Goal: Information Seeking & Learning: Learn about a topic

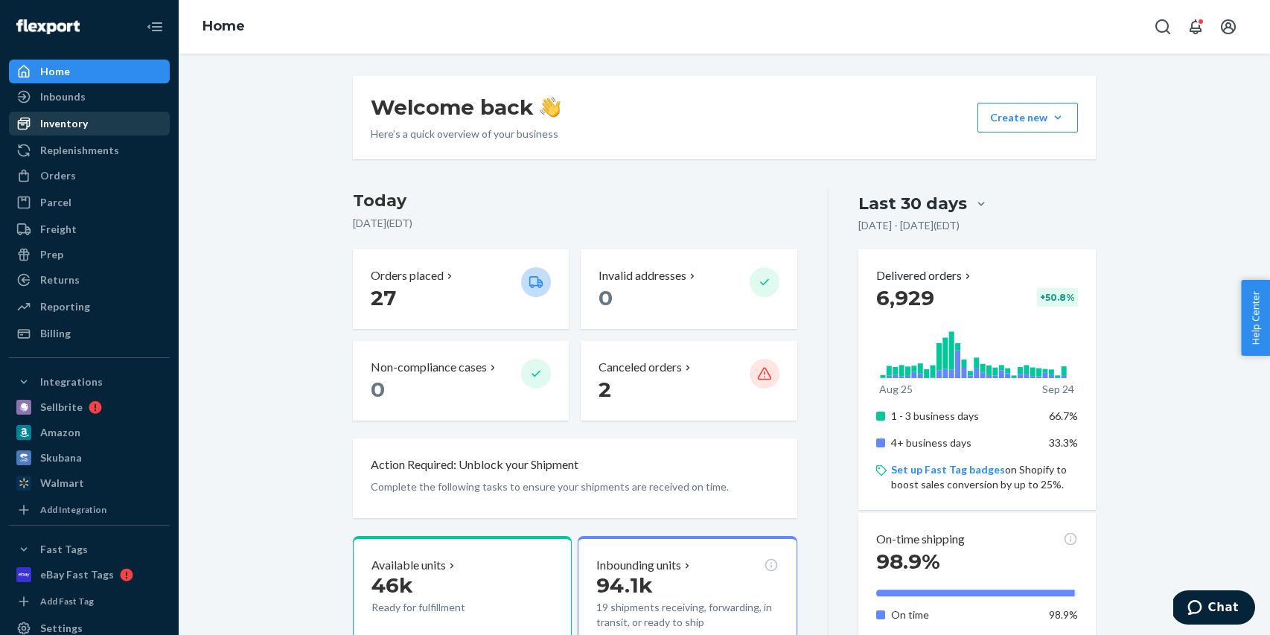
click at [81, 131] on div "Inventory" at bounding box center [89, 123] width 158 height 21
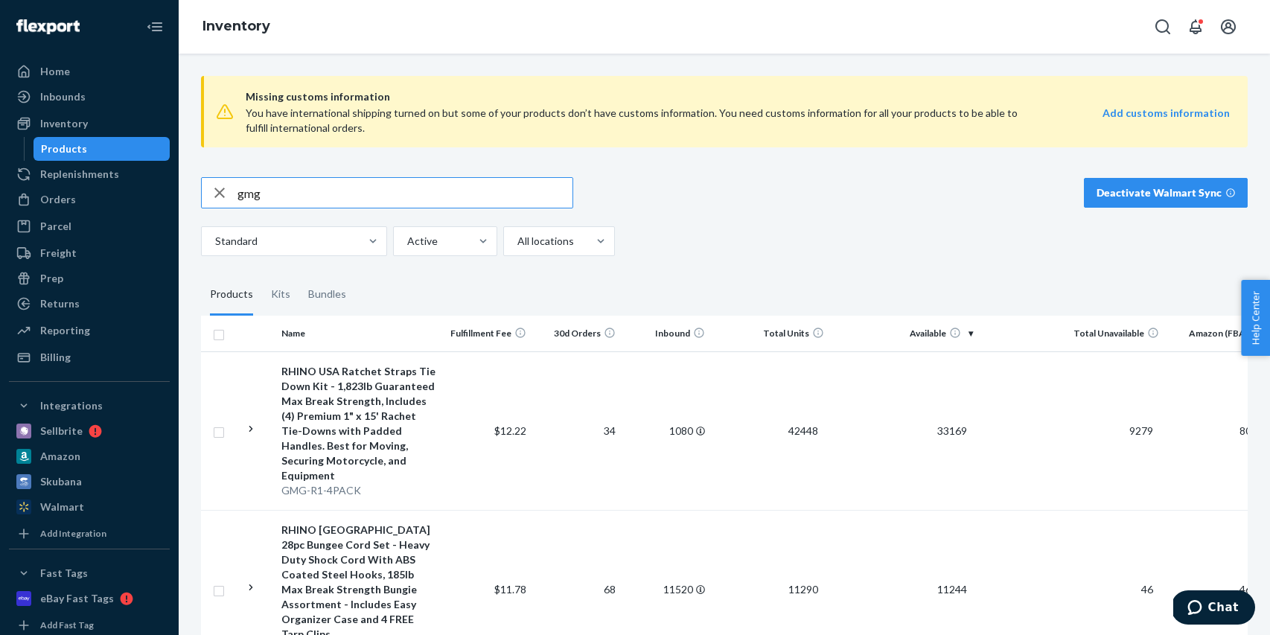
type input "gmg"
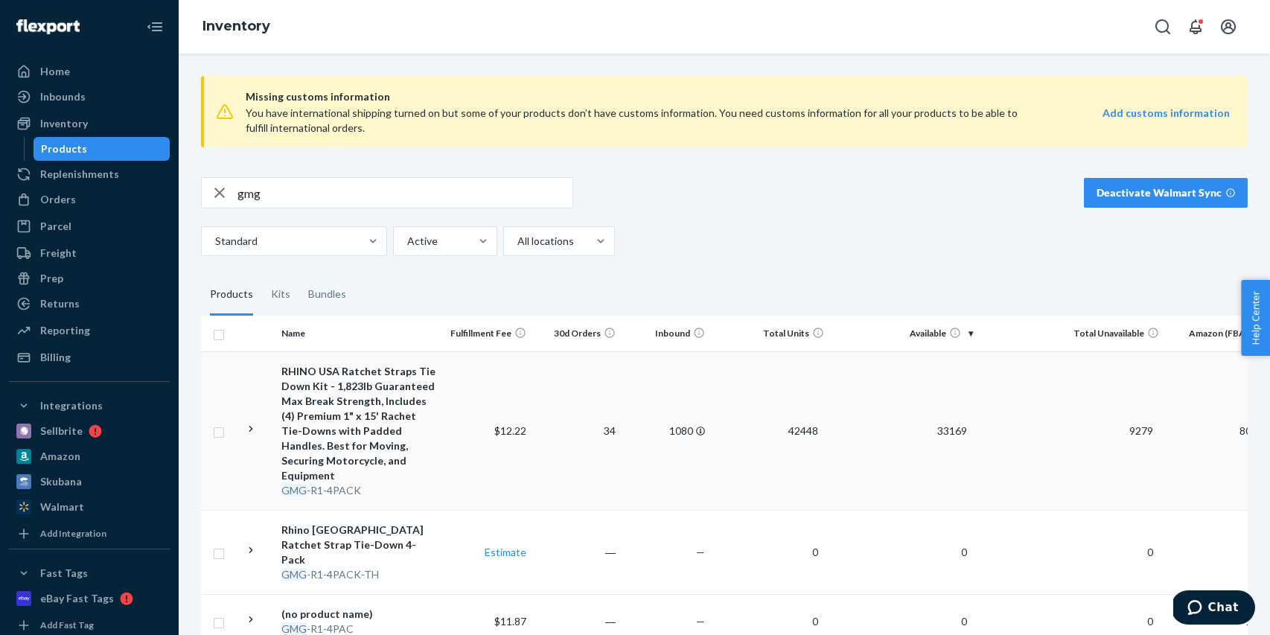
click at [436, 405] on div "RHINO USA Ratchet Straps Tie Down Kit - 1,823lb Guaranteed Max Break Strength, …" at bounding box center [359, 423] width 156 height 119
